Goal: Information Seeking & Learning: Learn about a topic

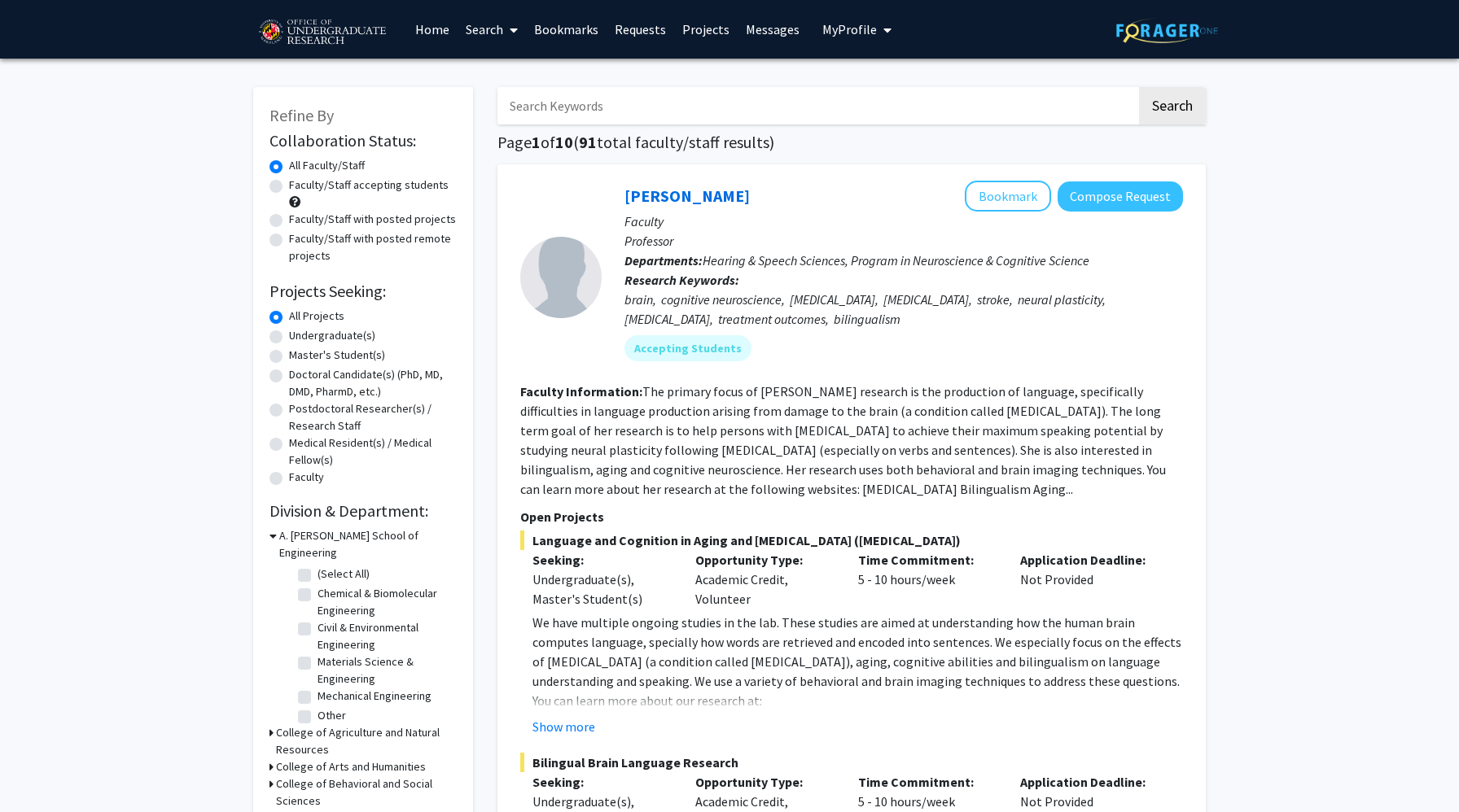
click at [311, 342] on label "Undergraduate(s)" at bounding box center [332, 335] width 86 height 17
click at [300, 338] on input "Undergraduate(s)" at bounding box center [295, 333] width 11 height 11
radio input "true"
click at [327, 319] on label "All Projects" at bounding box center [317, 316] width 55 height 17
click at [300, 319] on input "All Projects" at bounding box center [295, 313] width 11 height 11
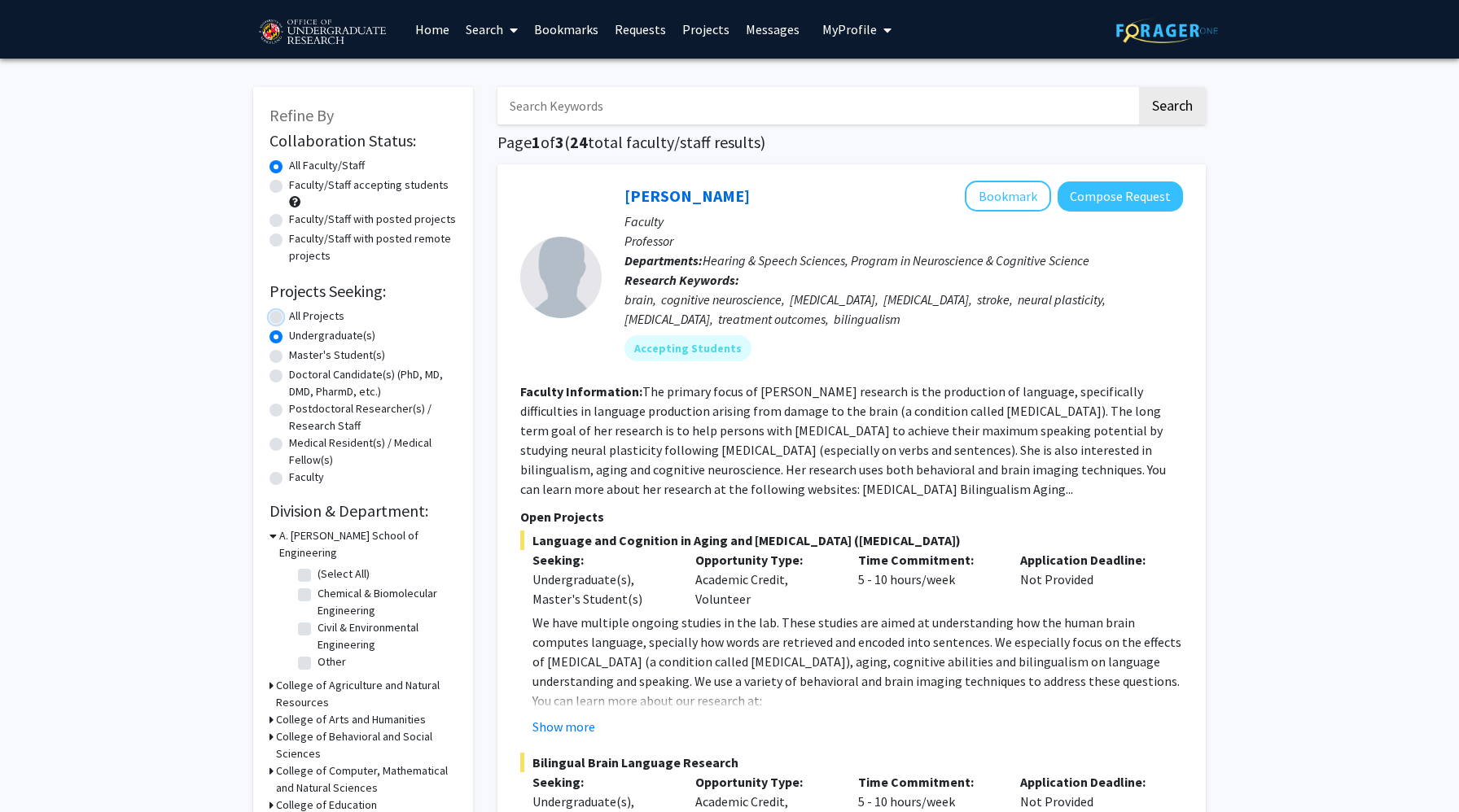
radio input "true"
click at [365, 184] on label "Faculty/Staff accepting students" at bounding box center [369, 185] width 160 height 17
click at [300, 184] on input "Faculty/Staff accepting students" at bounding box center [295, 182] width 11 height 11
radio input "true"
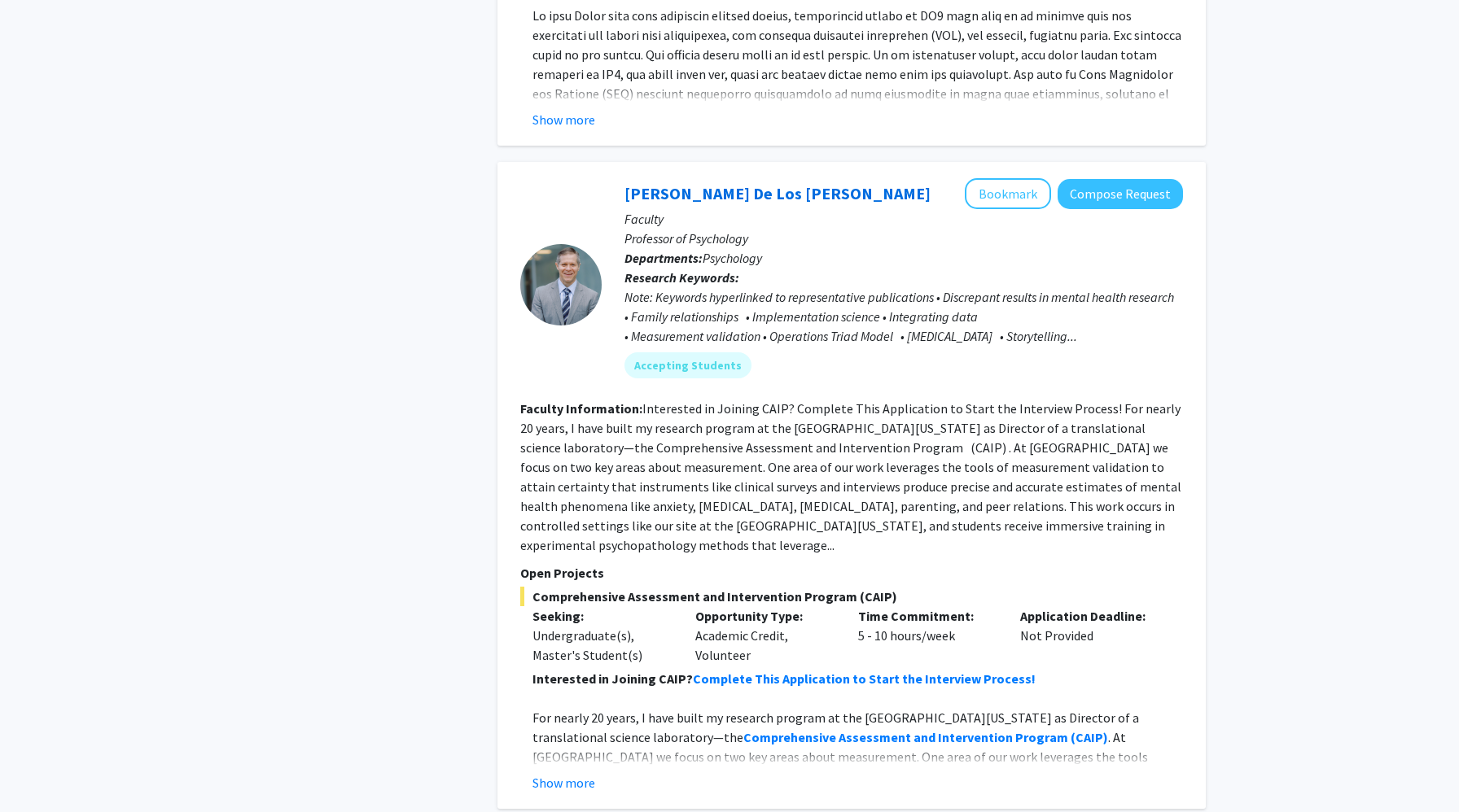
scroll to position [2690, 0]
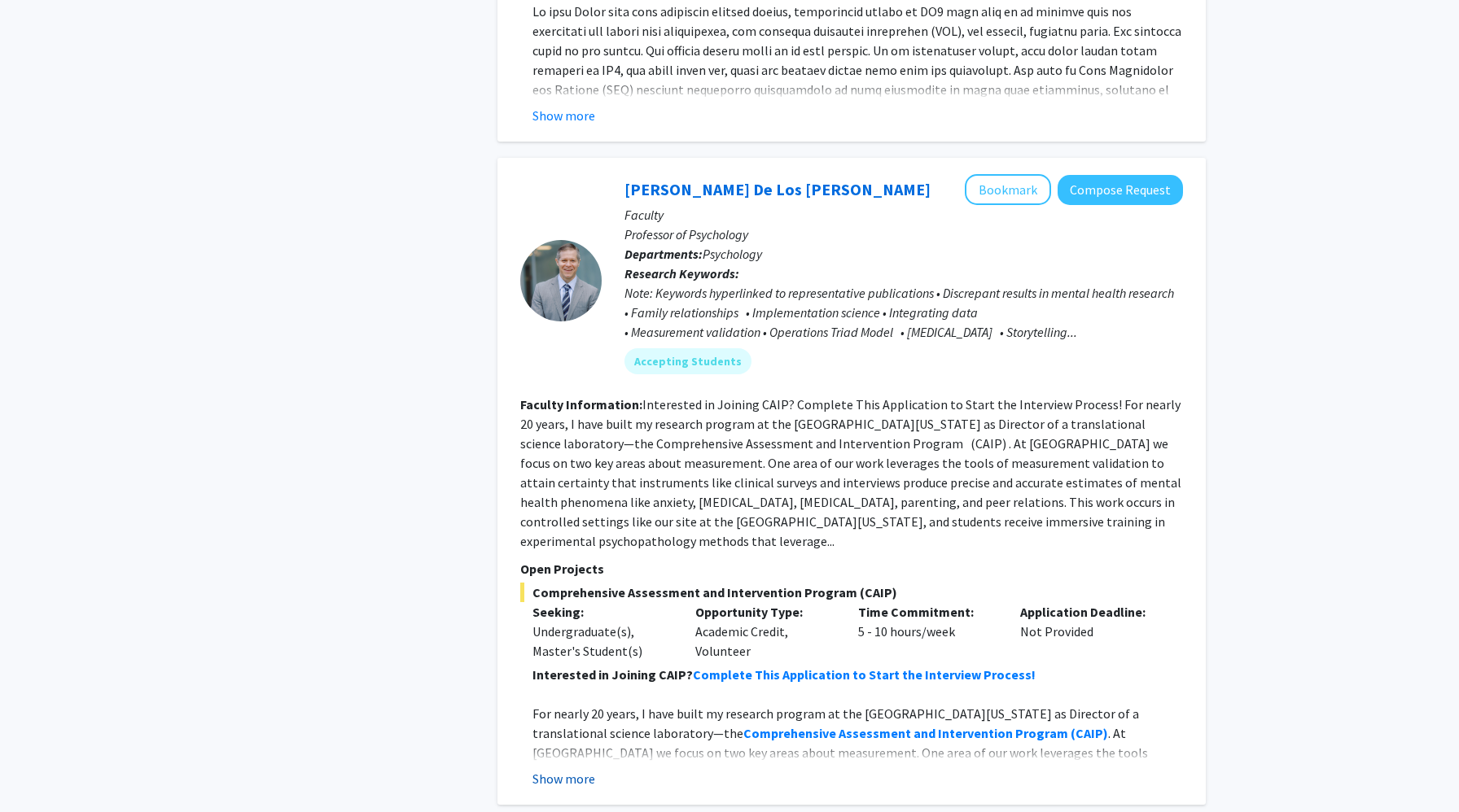
click at [575, 769] on button "Show more" at bounding box center [564, 779] width 63 height 20
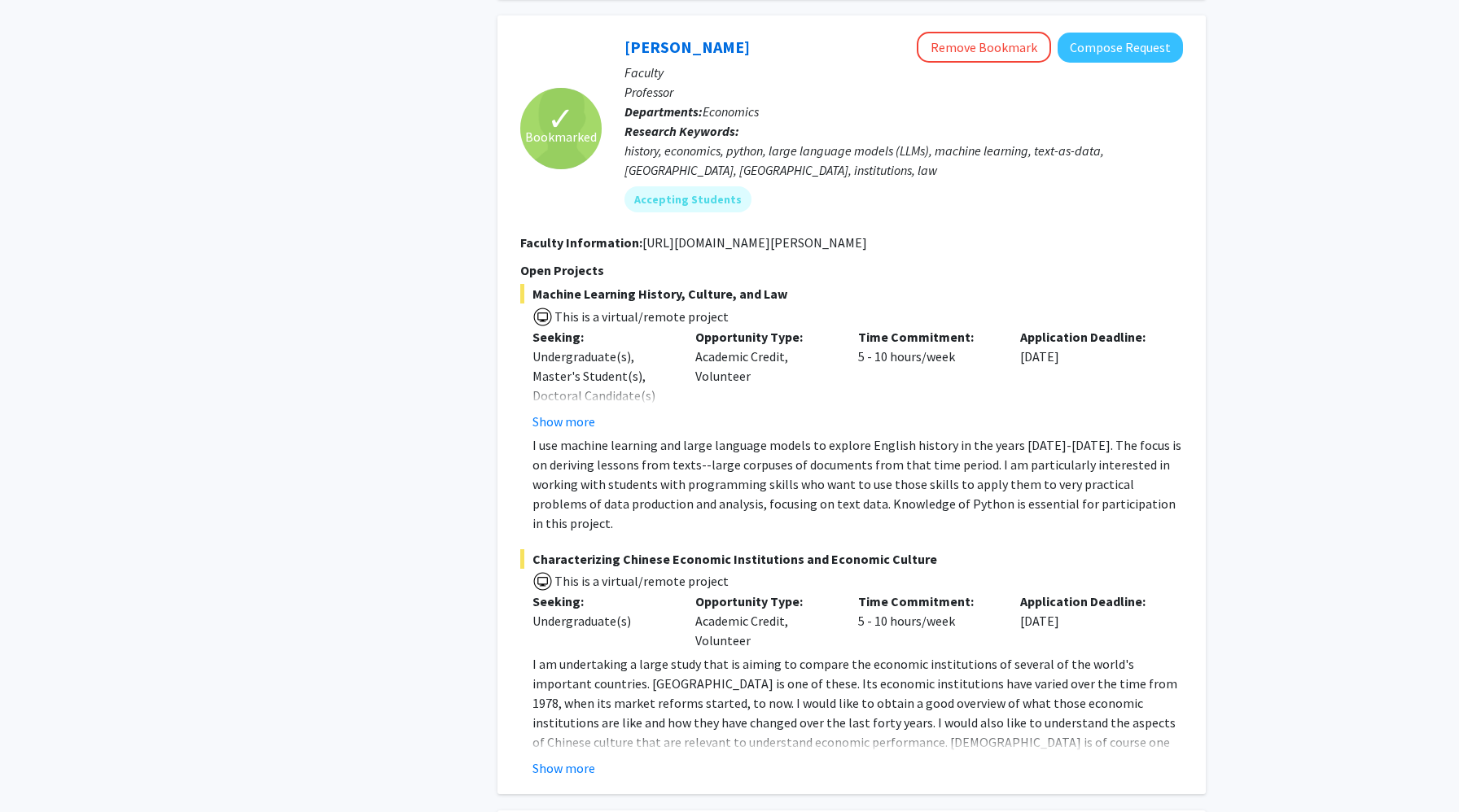
scroll to position [7119, 0]
click at [570, 757] on button "Show more" at bounding box center [564, 767] width 63 height 20
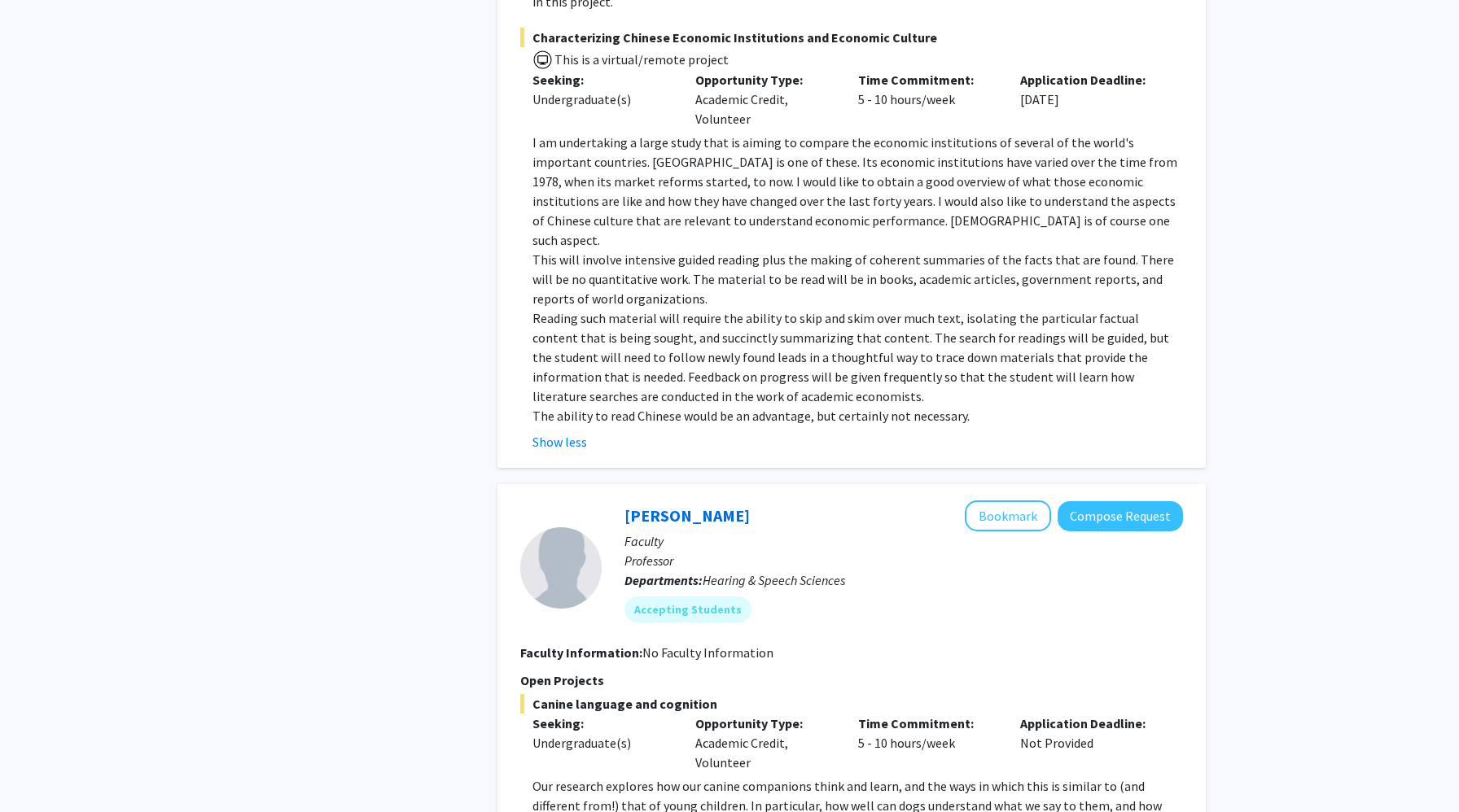
scroll to position [7777, 0]
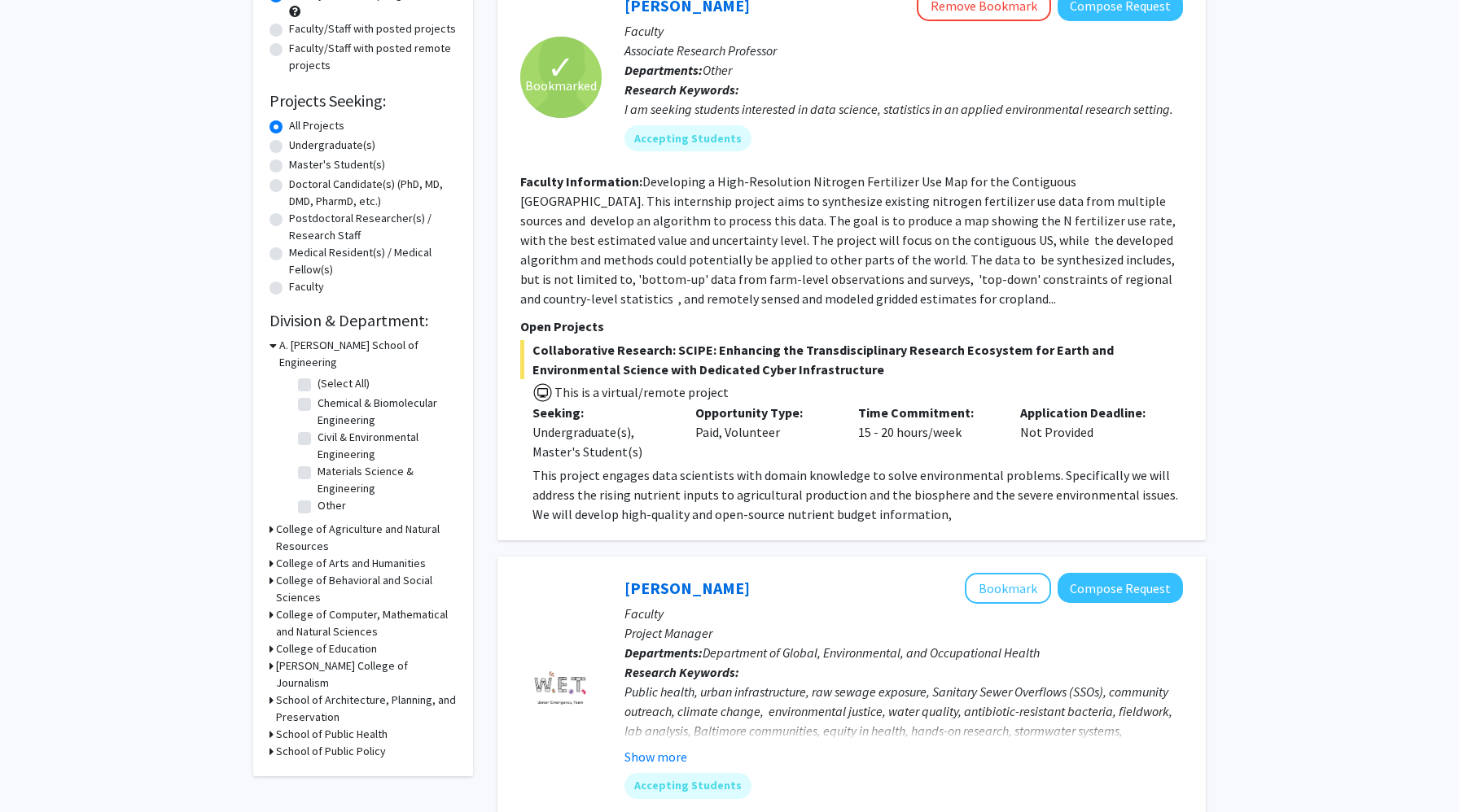
scroll to position [417, 0]
